Goal: Task Accomplishment & Management: Use online tool/utility

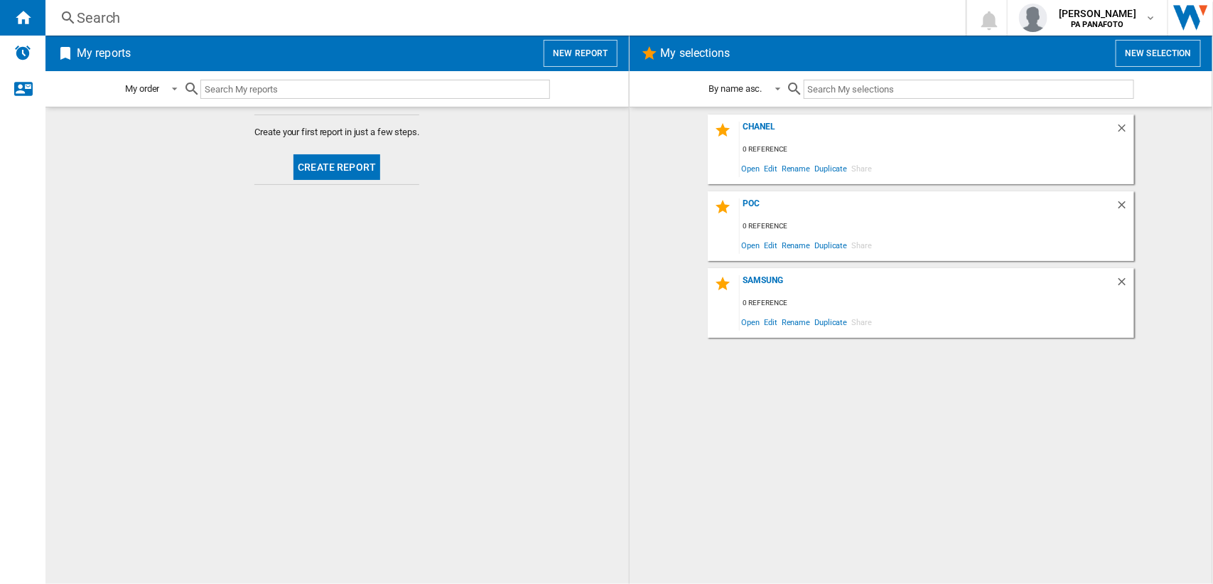
click at [355, 166] on button "Create report" at bounding box center [337, 167] width 87 height 26
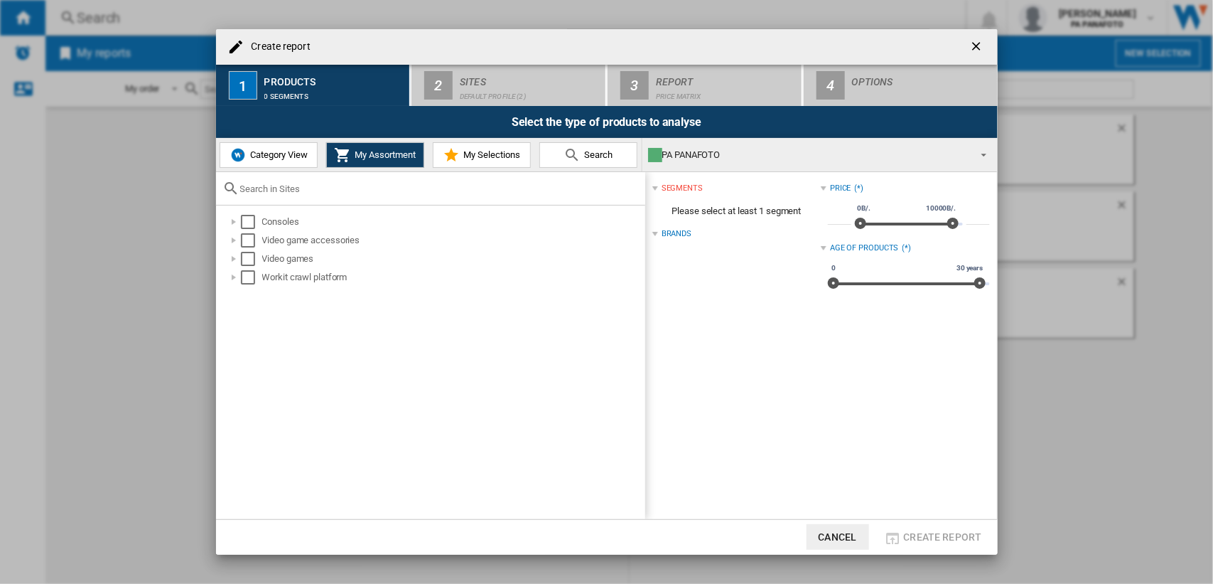
click at [489, 82] on div "Sites" at bounding box center [530, 77] width 140 height 15
click at [437, 313] on div "Consoles Video game accessories Video games Workit crawl platform" at bounding box center [430, 361] width 429 height 313
click at [289, 85] on div "0 segments" at bounding box center [334, 92] width 140 height 15
click at [466, 87] on div "Default profile (2)" at bounding box center [530, 92] width 140 height 15
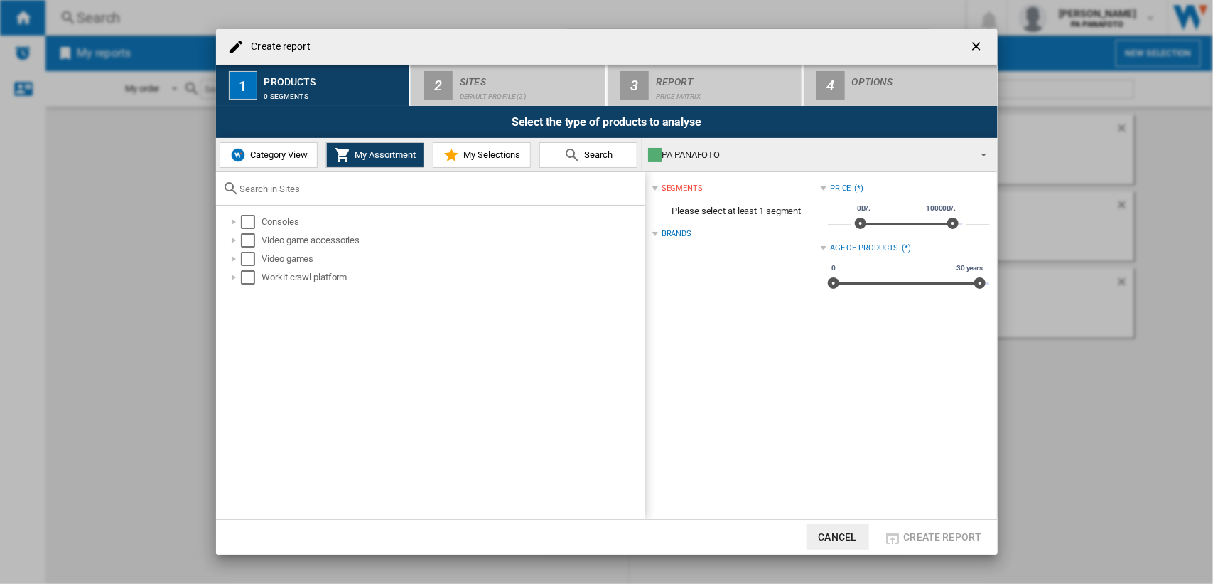
click at [265, 157] on span "Category View" at bounding box center [277, 154] width 61 height 11
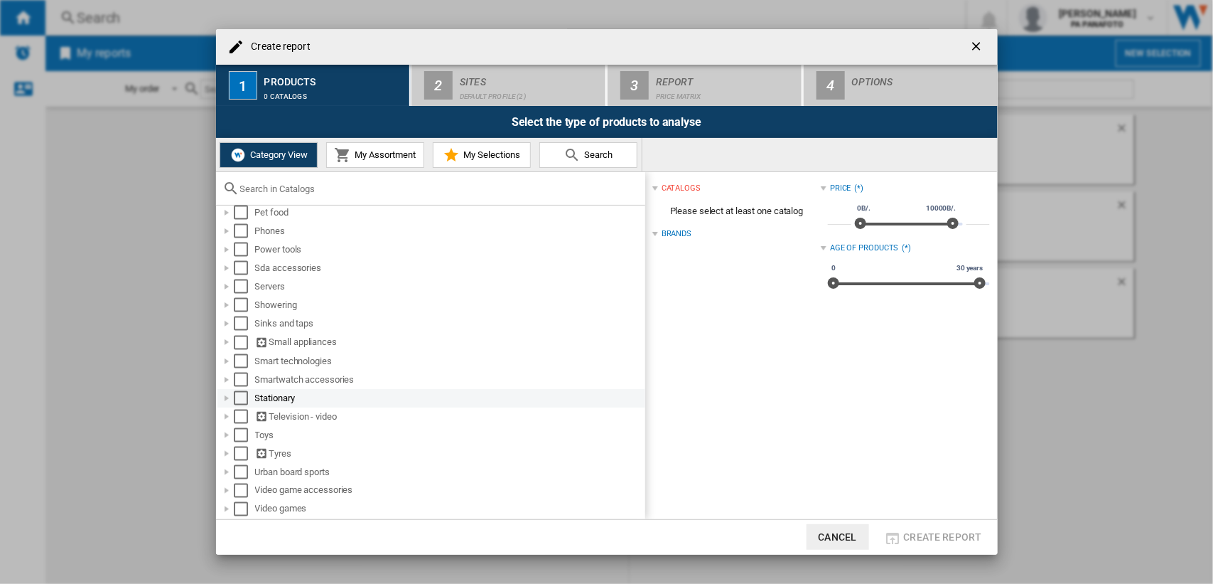
scroll to position [986, 0]
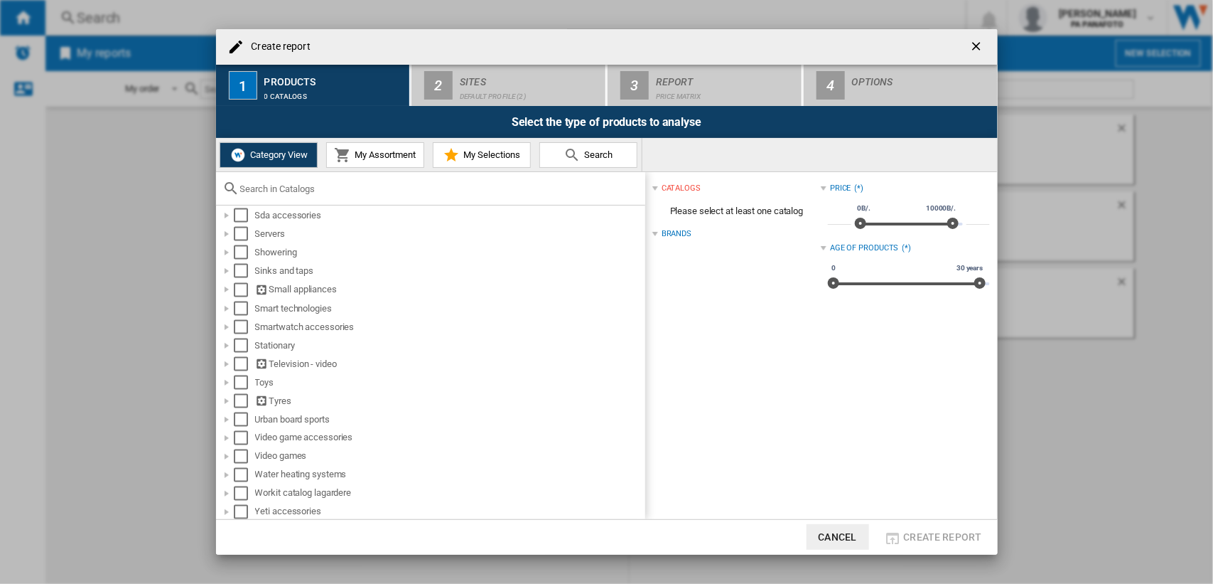
click at [473, 79] on div "Sites" at bounding box center [530, 77] width 140 height 15
click at [329, 384] on div "Toys" at bounding box center [449, 382] width 388 height 14
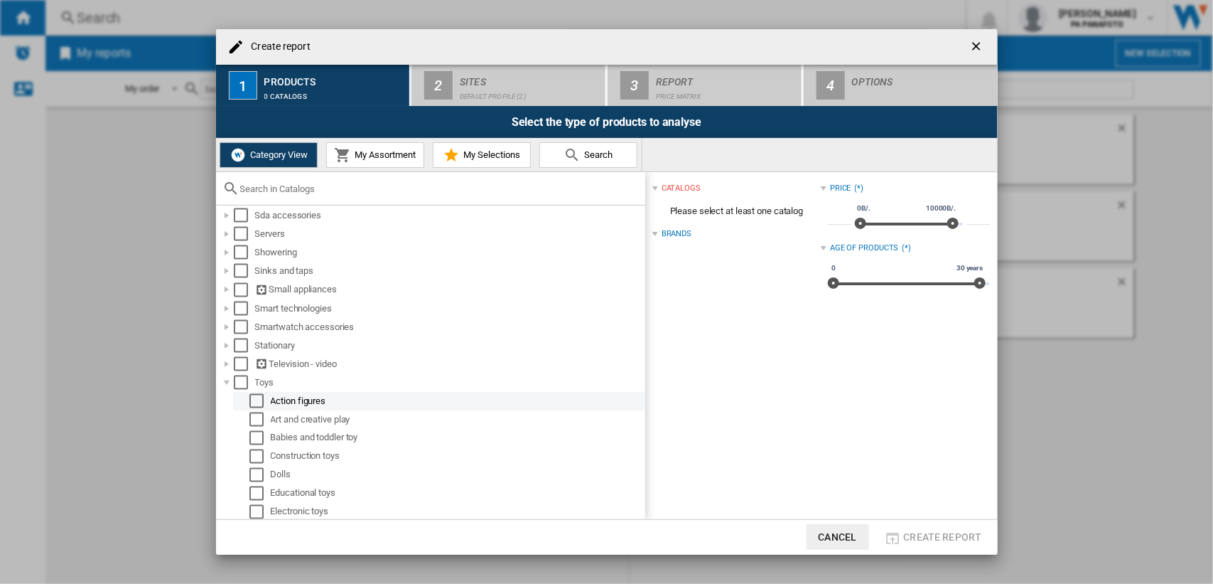
click at [259, 400] on div "Select" at bounding box center [256, 401] width 14 height 14
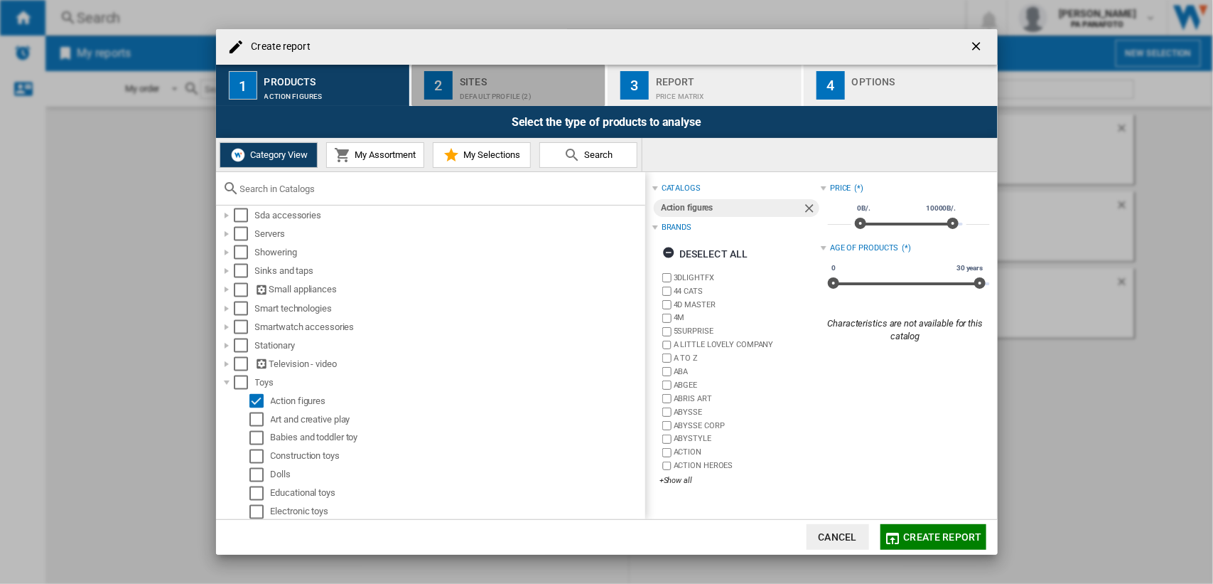
click at [542, 73] on div "Sites" at bounding box center [530, 77] width 140 height 15
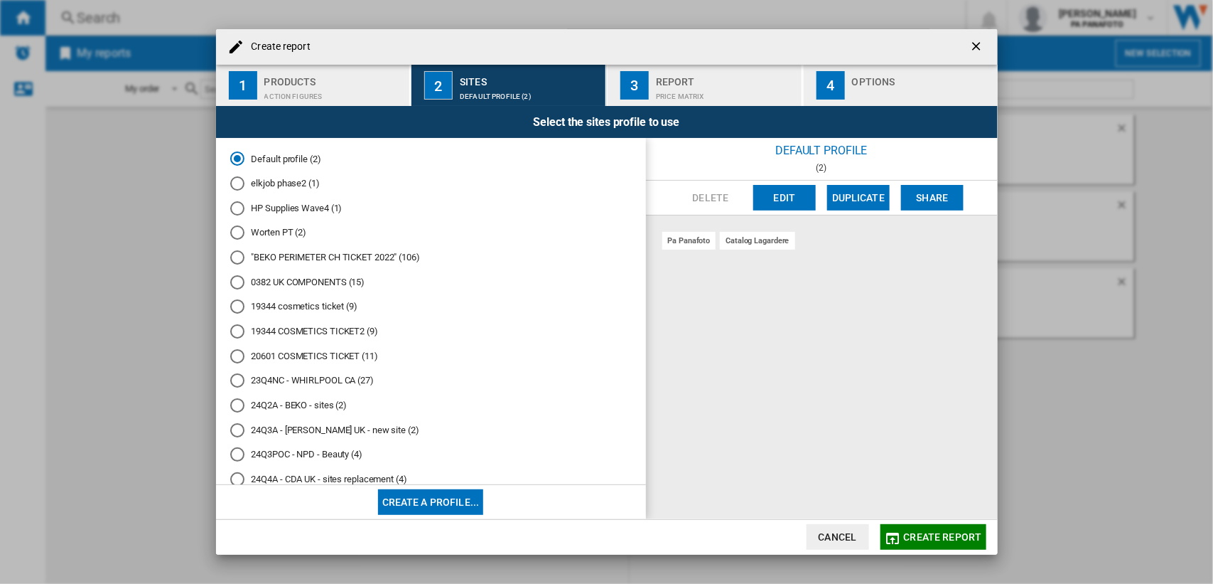
click at [977, 45] on ng-md-icon "getI18NText('BUTTONS.CLOSE_DIALOG')" at bounding box center [978, 47] width 17 height 17
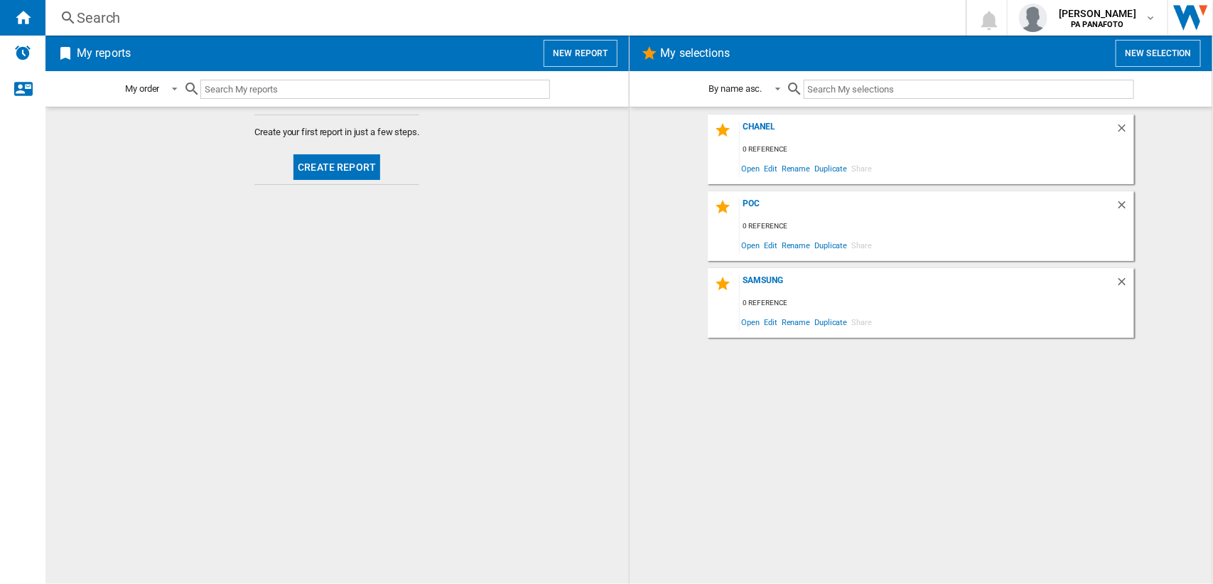
click at [372, 263] on md-content "Create your first report in just a few steps. Create report" at bounding box center [337, 345] width 584 height 477
click at [340, 164] on button "Create report" at bounding box center [337, 167] width 87 height 26
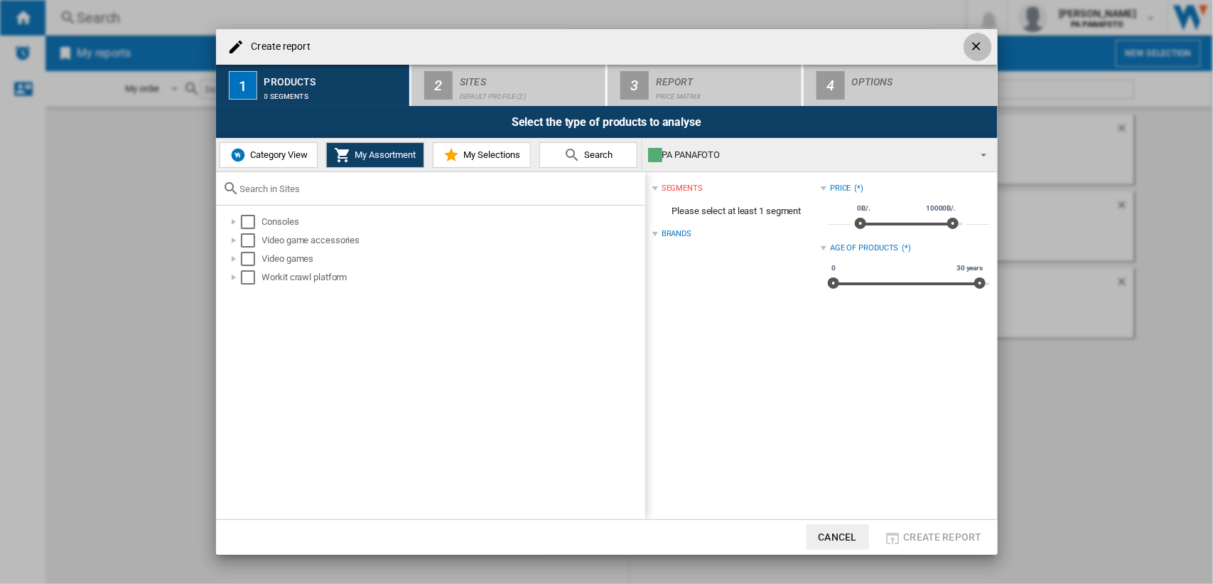
click at [974, 51] on ng-md-icon "getI18NText('BUTTONS.CLOSE_DIALOG')" at bounding box center [978, 47] width 17 height 17
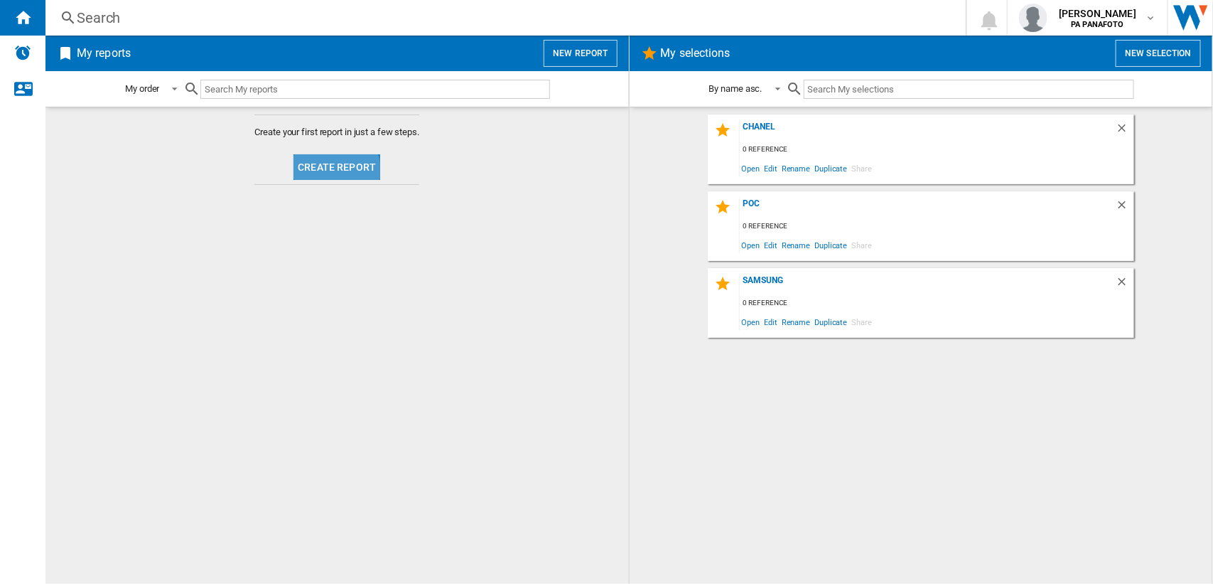
click at [325, 172] on button "Create report" at bounding box center [337, 167] width 87 height 26
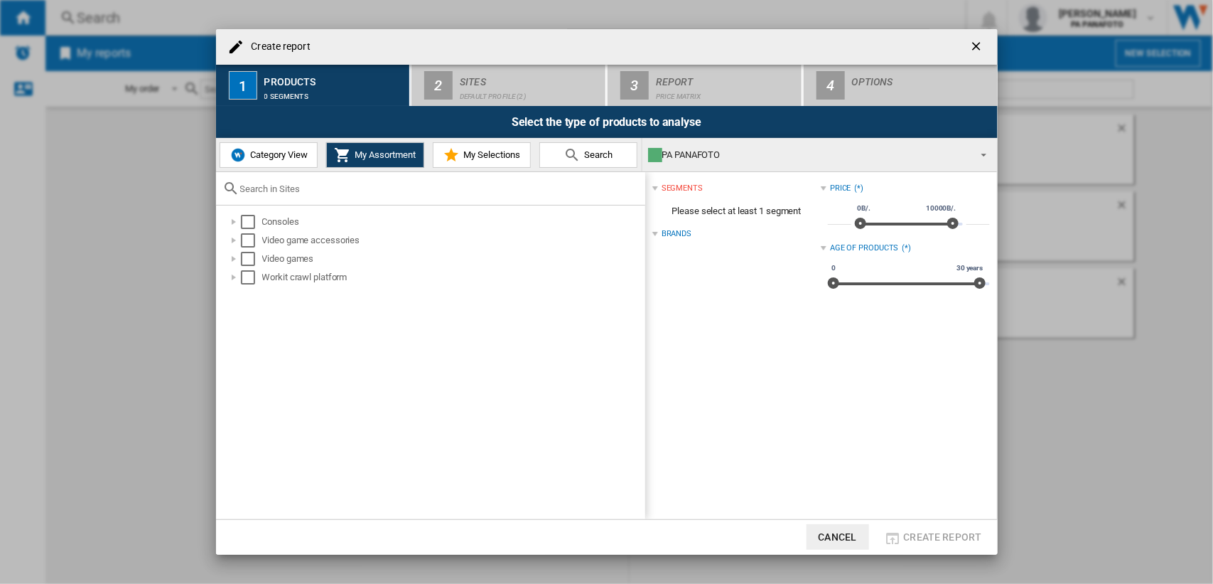
click at [268, 151] on span "Category View" at bounding box center [277, 154] width 61 height 11
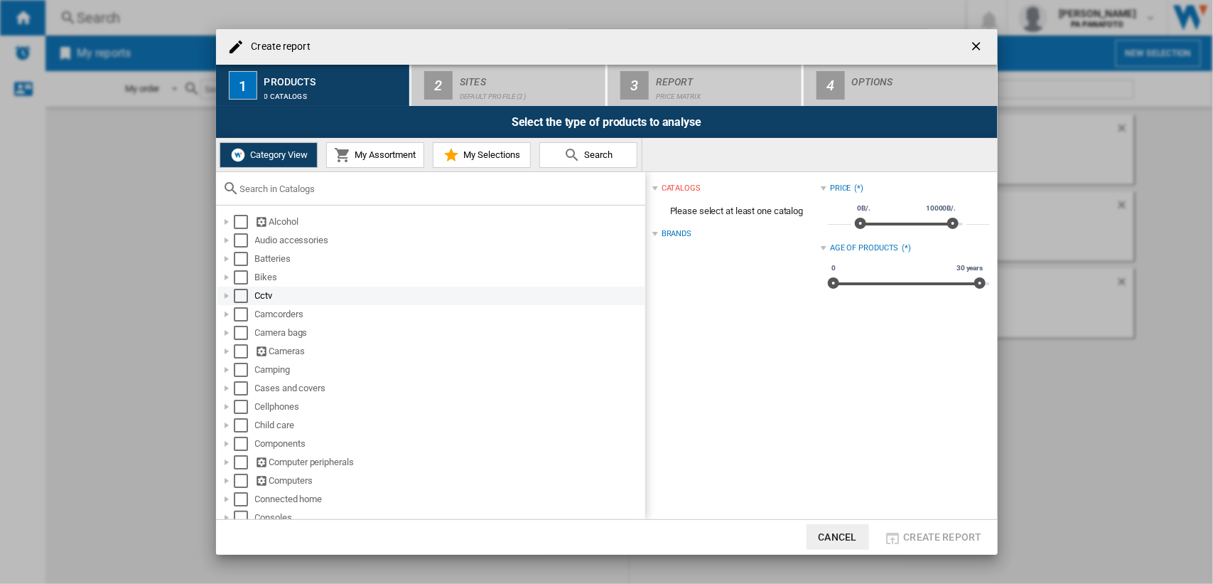
click at [261, 296] on div "Cctv" at bounding box center [449, 296] width 388 height 14
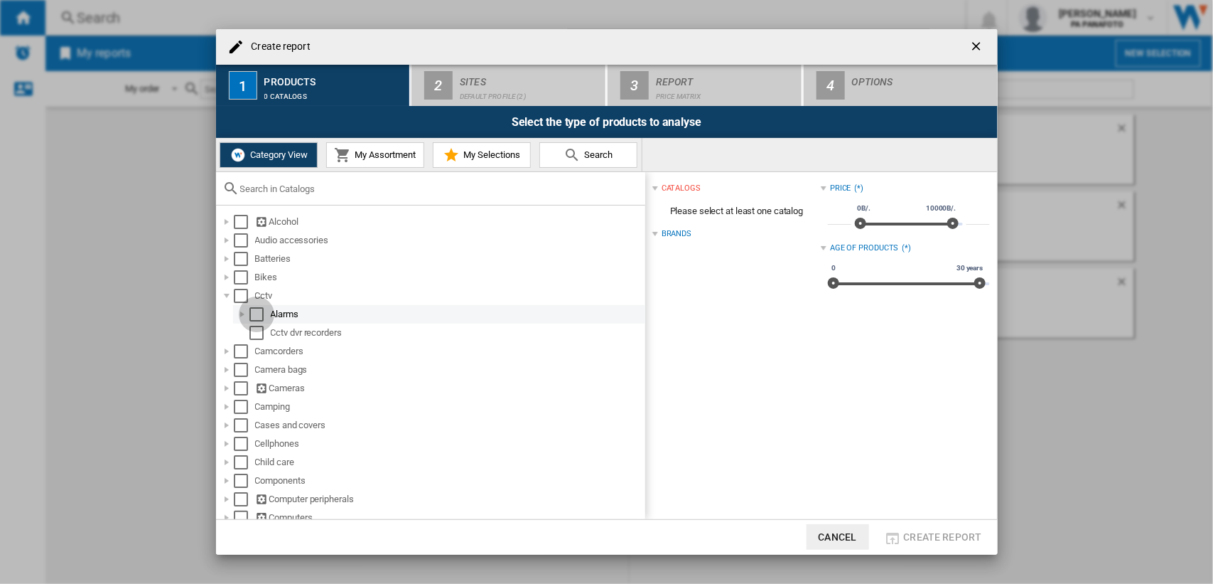
click at [257, 310] on div "Select" at bounding box center [256, 314] width 14 height 14
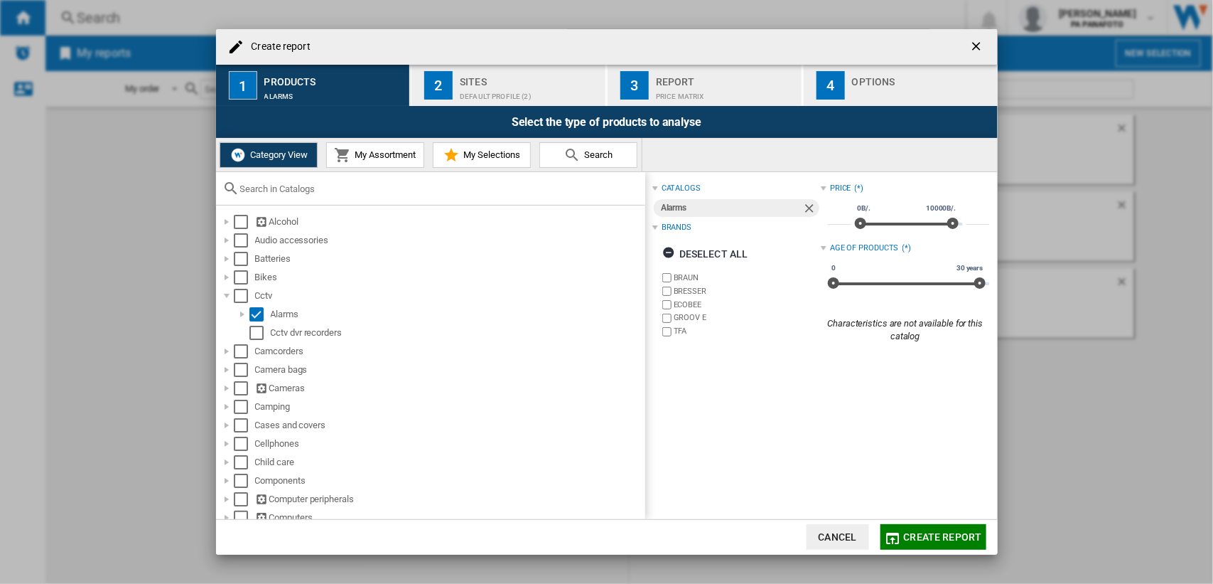
click at [480, 90] on div "Default profile (2)" at bounding box center [530, 92] width 140 height 15
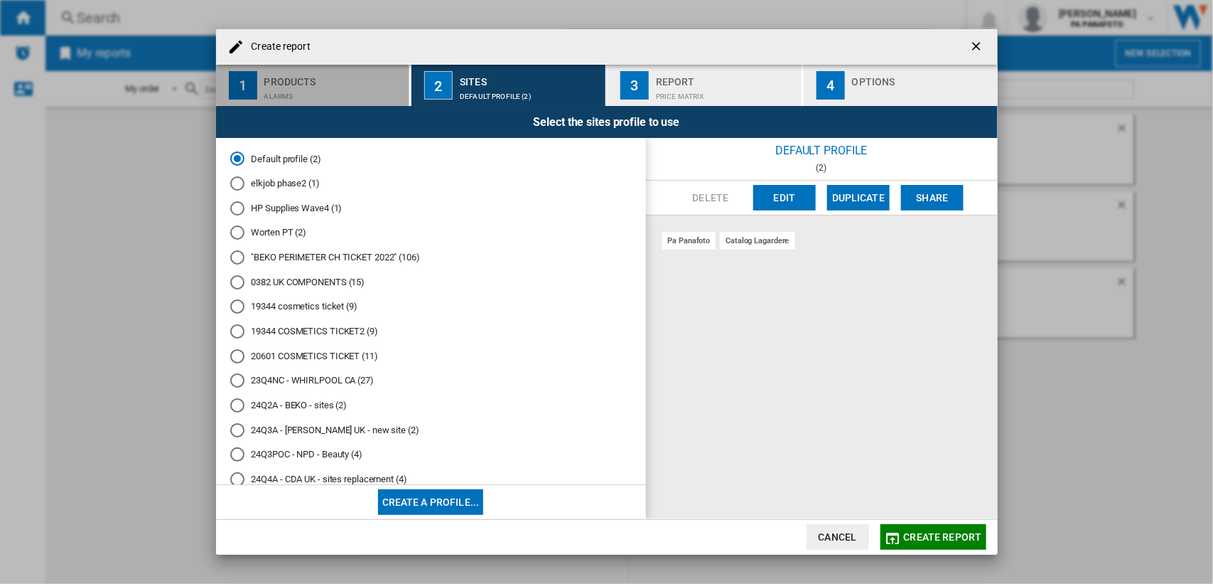
click at [349, 75] on div "Products" at bounding box center [334, 77] width 140 height 15
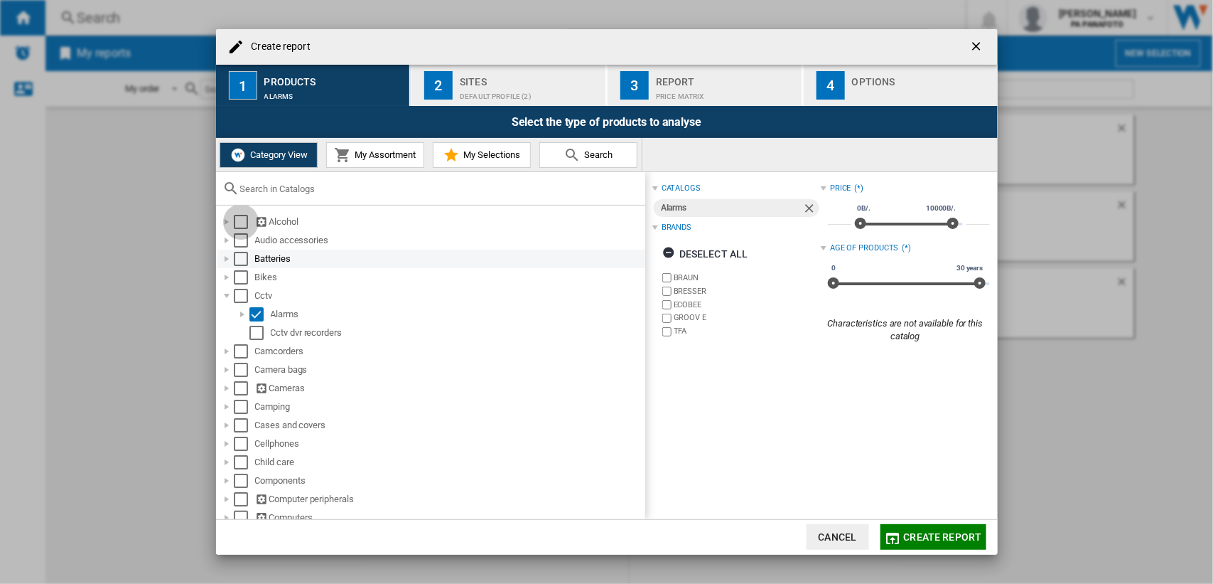
drag, startPoint x: 239, startPoint y: 220, endPoint x: 306, endPoint y: 257, distance: 76.6
click at [242, 220] on div "Select" at bounding box center [241, 222] width 14 height 14
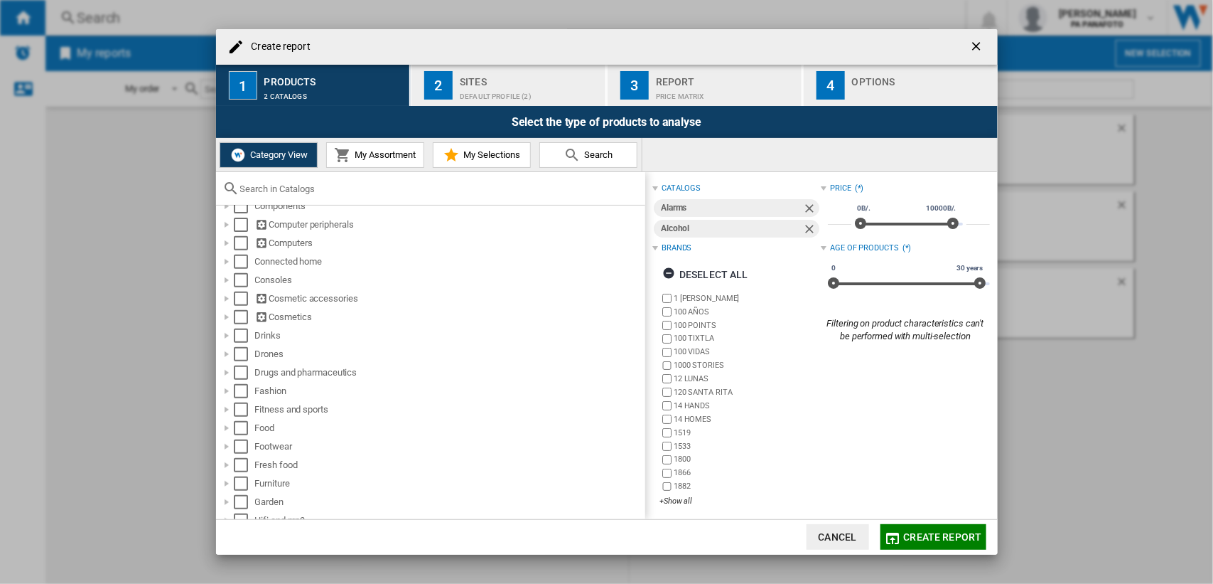
scroll to position [1024, 0]
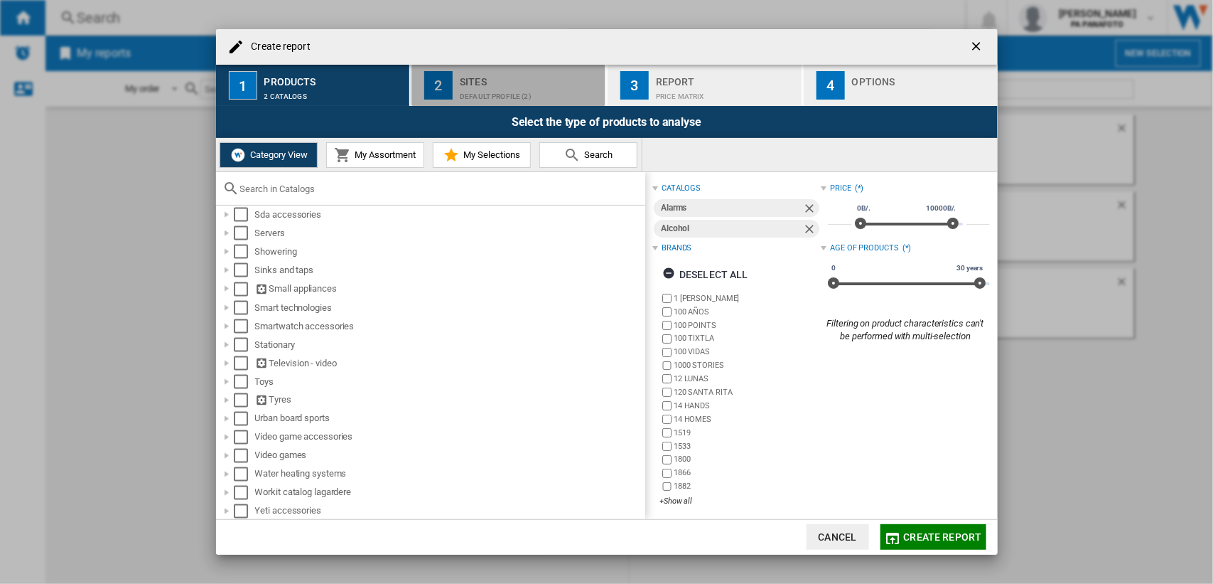
click at [512, 85] on div "Default profile (2)" at bounding box center [530, 92] width 140 height 15
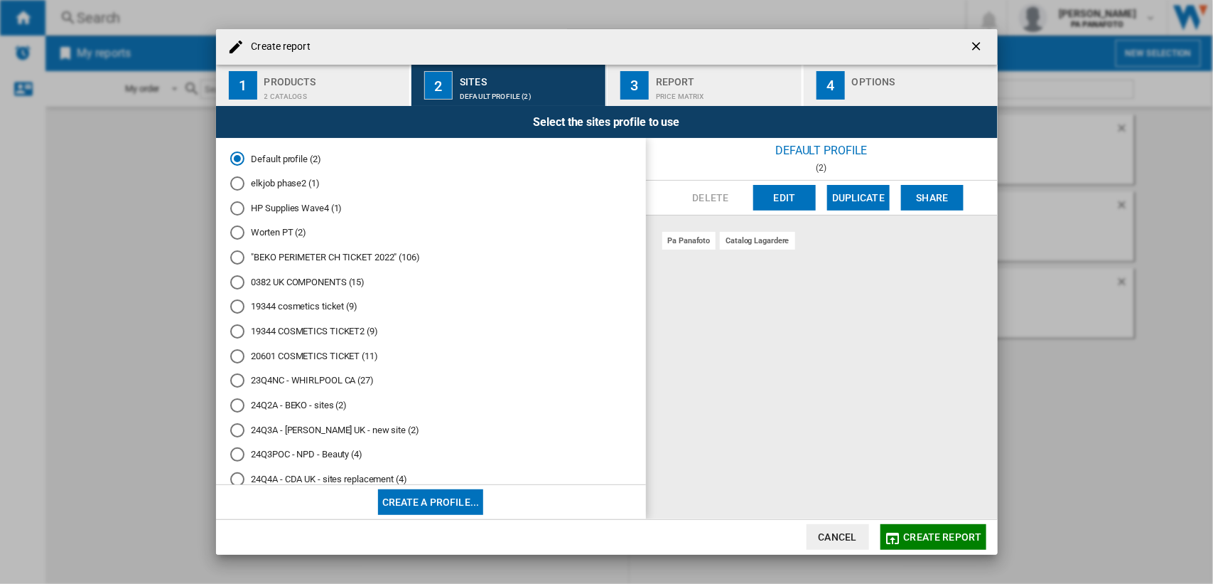
click at [412, 65] on button "2 Sites Default profile (2)" at bounding box center [509, 85] width 195 height 41
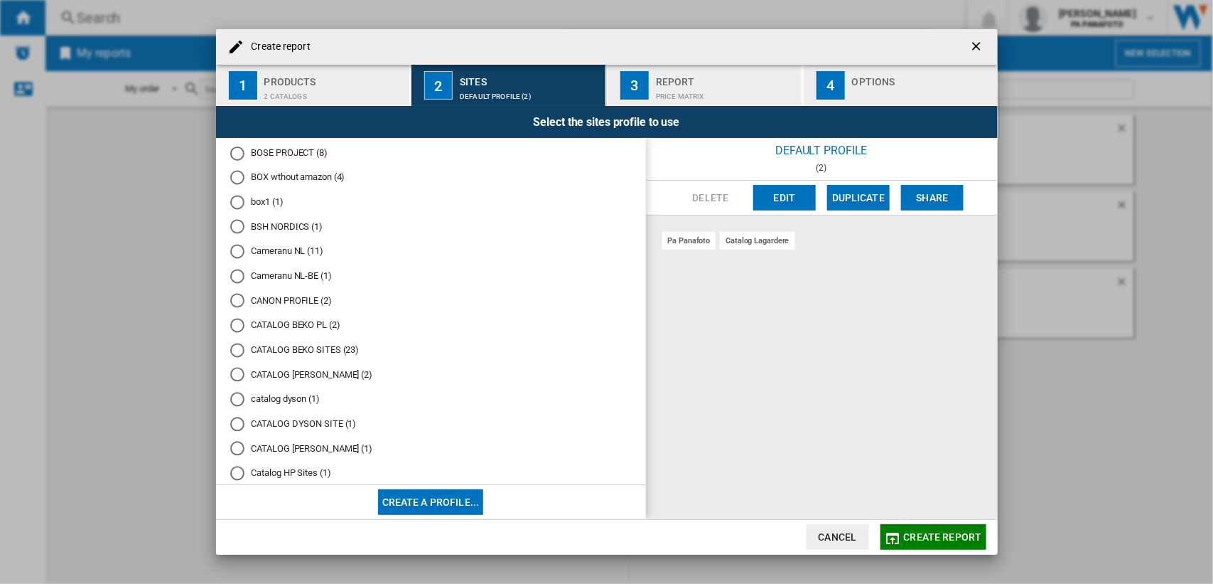
scroll to position [1477, 0]
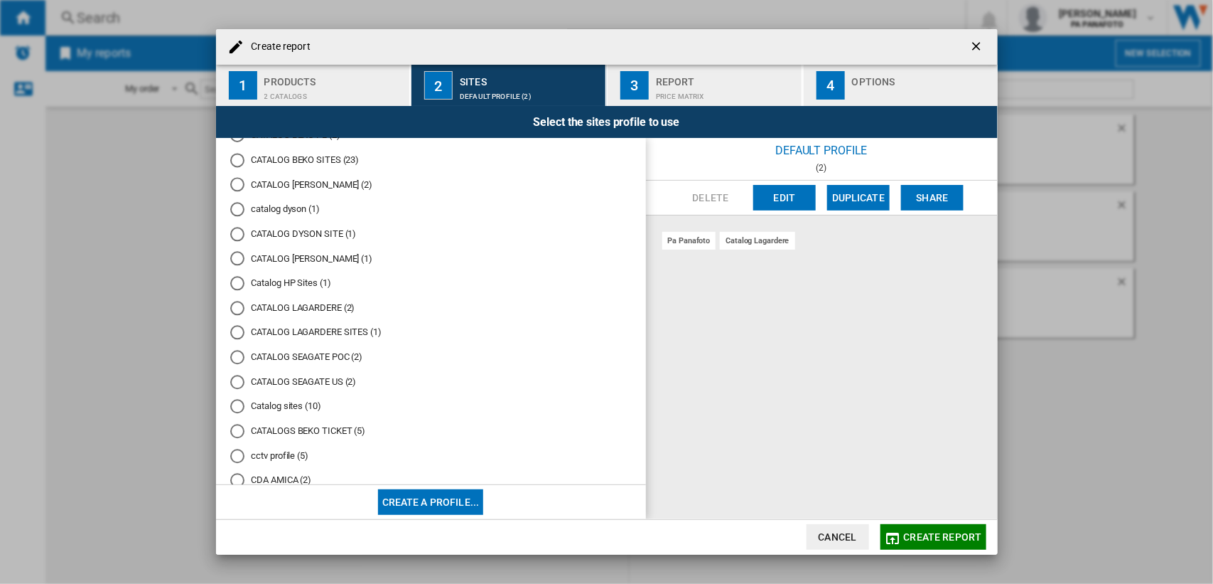
click at [239, 325] on div "CATALOG LAGARDERE SITES (1)" at bounding box center [237, 332] width 14 height 14
click at [235, 328] on div "CATALOG LAGARDERE SITES (1)" at bounding box center [237, 331] width 7 height 7
click at [235, 350] on div "CATALOG SEAGATE POC (2)" at bounding box center [237, 357] width 14 height 14
click at [242, 301] on div "CATALOG LAGARDERE (2)" at bounding box center [237, 308] width 14 height 14
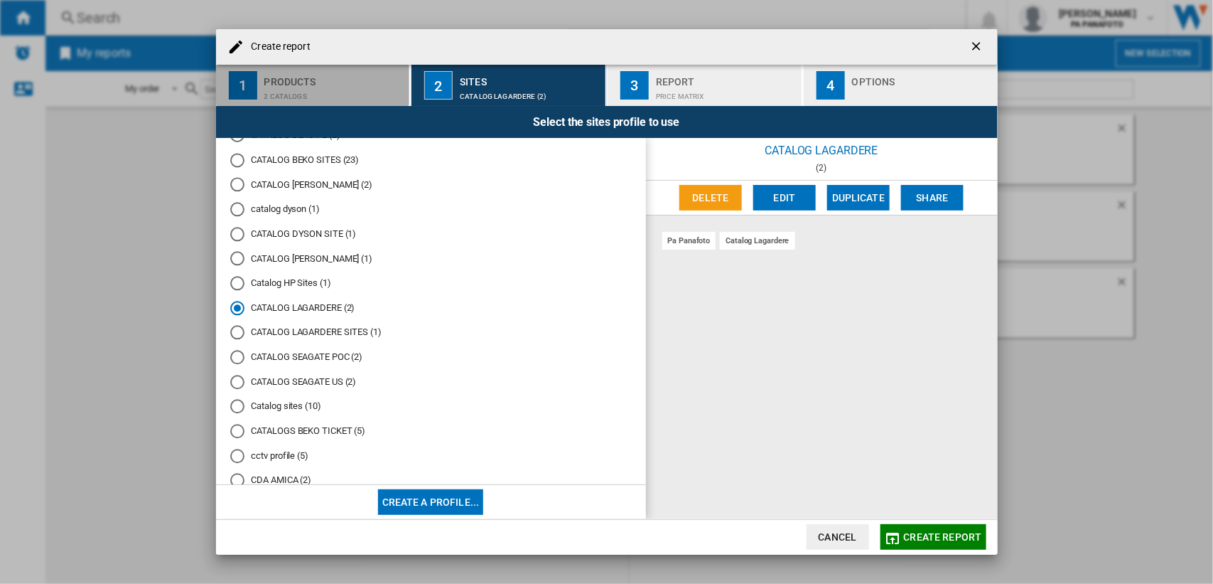
click at [282, 95] on div "2 catalogs" at bounding box center [334, 92] width 140 height 15
click at [503, 87] on div "CATALOG LAGARDERE (2)" at bounding box center [530, 92] width 140 height 15
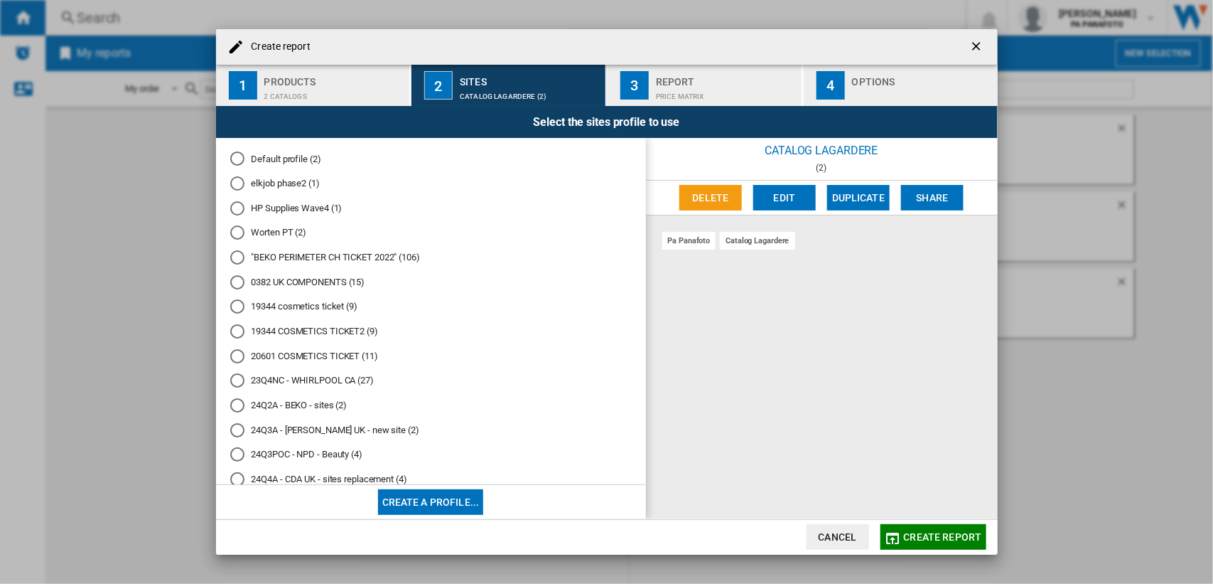
click at [407, 505] on button "Create a profile..." at bounding box center [431, 502] width 106 height 26
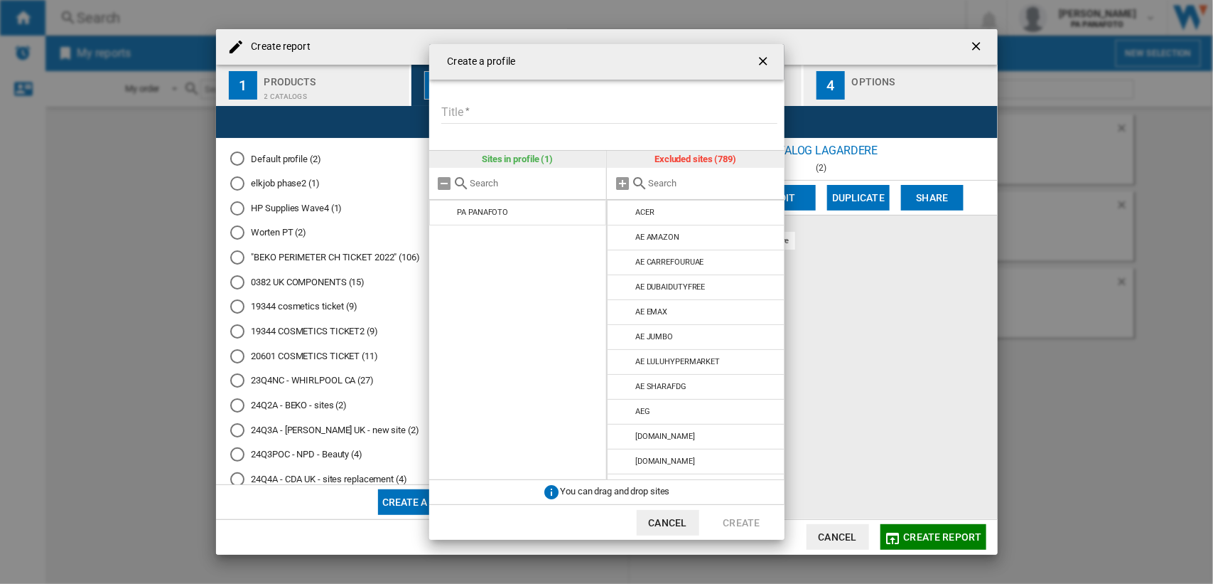
click at [493, 114] on input "Title" at bounding box center [609, 112] width 336 height 21
click at [764, 60] on ng-md-icon "getI18NText('BUTTONS.CLOSE_DIALOG')" at bounding box center [764, 62] width 17 height 17
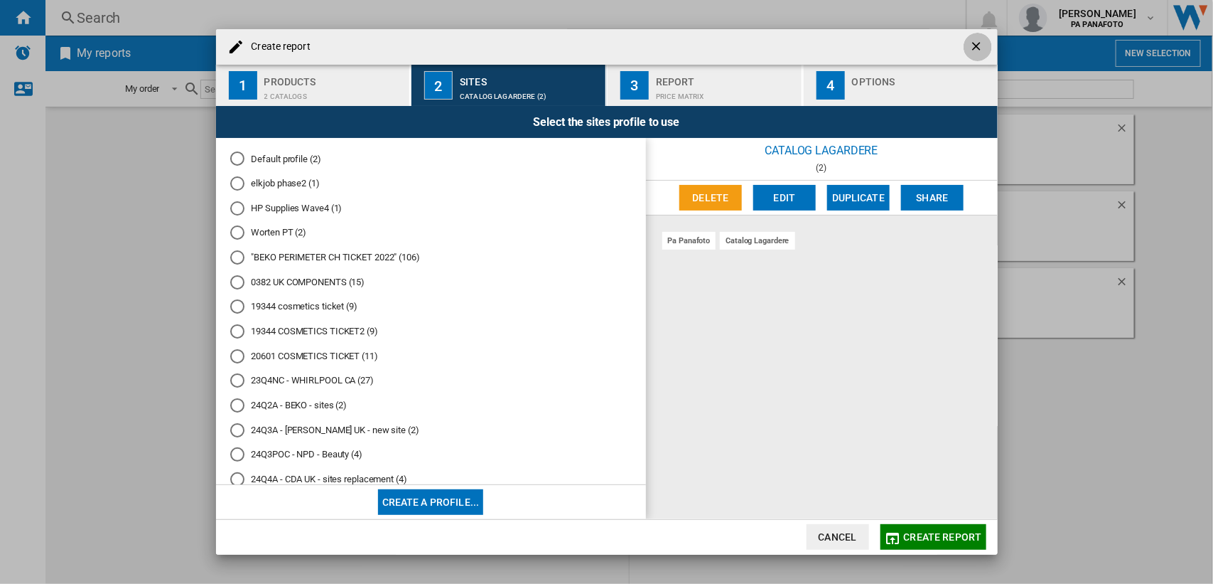
click at [975, 43] on ng-md-icon "getI18NText('BUTTONS.CLOSE_DIALOG')" at bounding box center [978, 47] width 17 height 17
